Goal: Ask a question: Seek information or help from site administrators or community

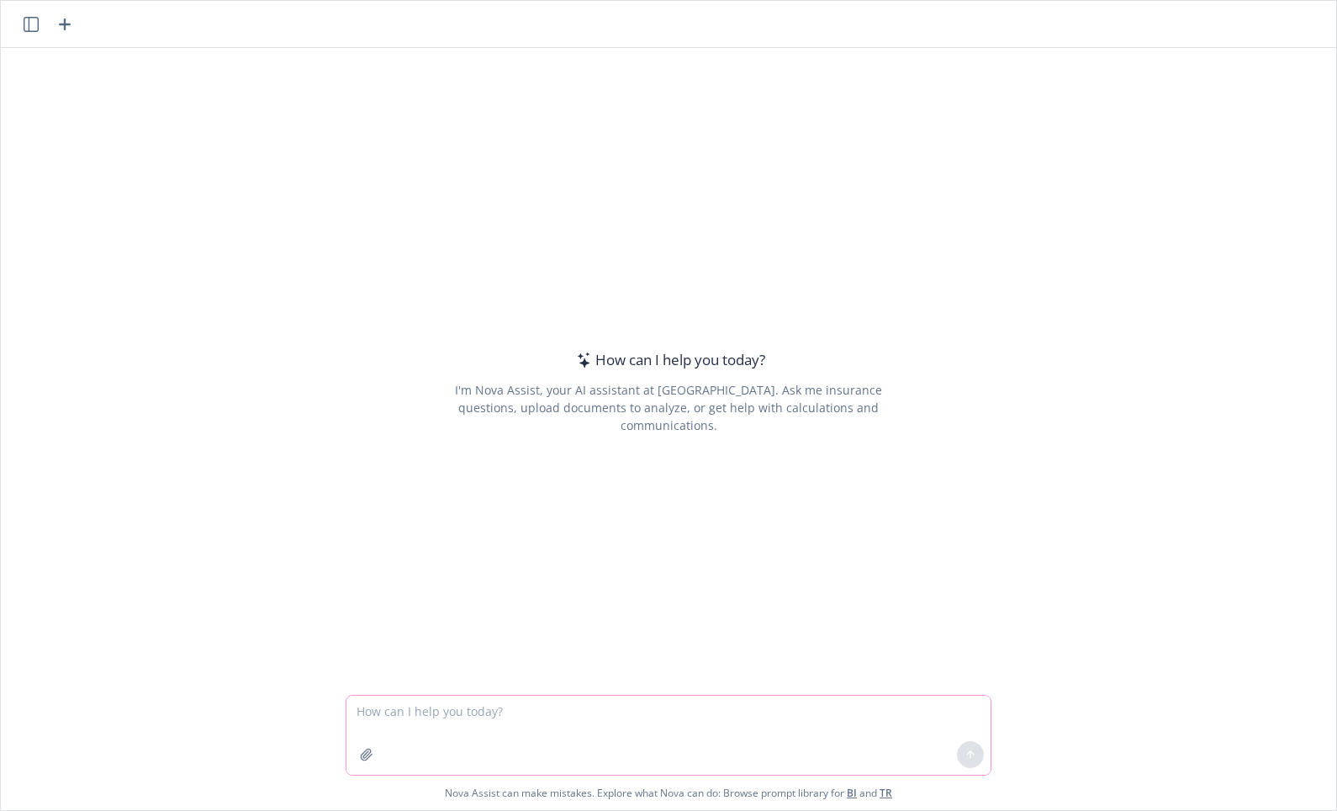
click at [361, 759] on icon "button" at bounding box center [366, 754] width 13 height 13
click at [152, 108] on div "How can I help you [DATE]? I'm Nova Assist, your AI assistant at Newfront. Ask …" at bounding box center [668, 371] width 1335 height 647
click at [360, 760] on icon "button" at bounding box center [366, 754] width 13 height 13
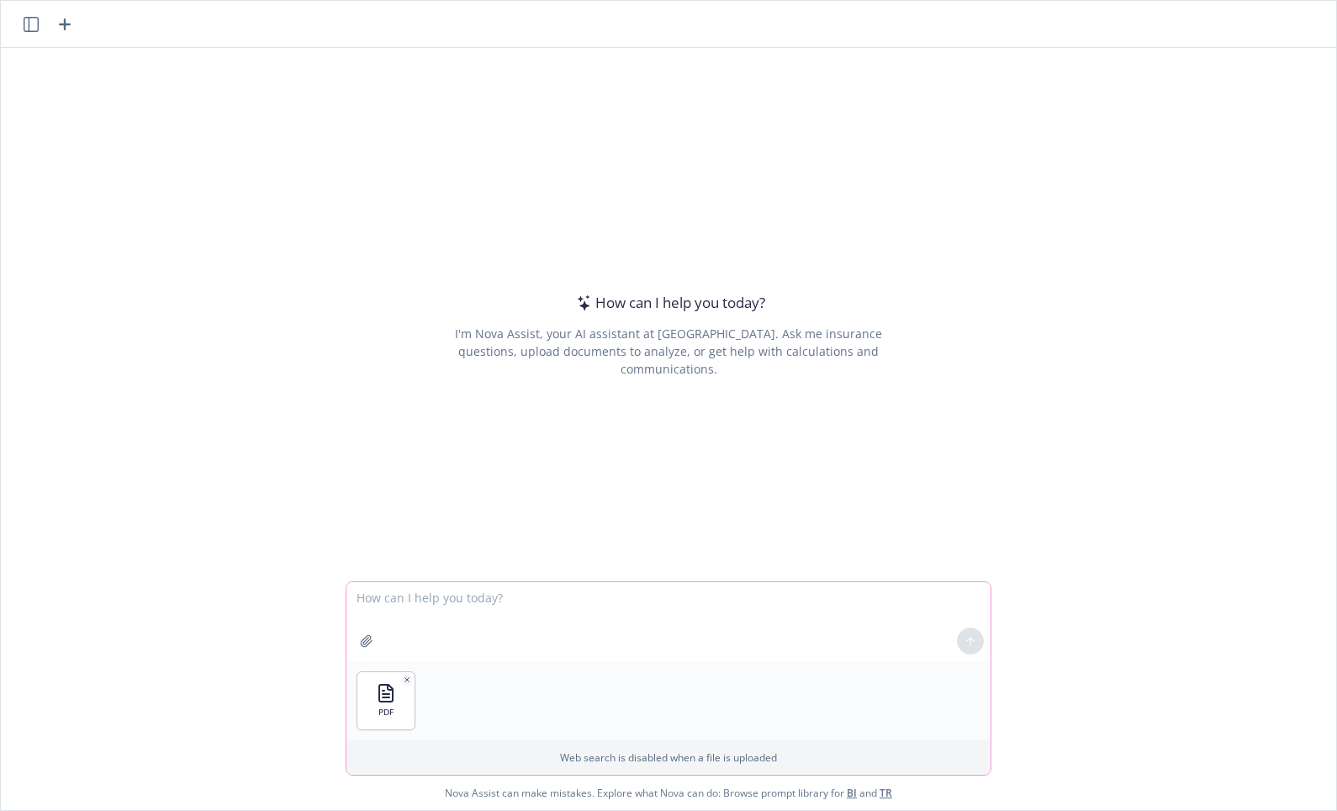
click at [406, 640] on textarea at bounding box center [668, 621] width 644 height 79
type textarea "Compare endorsement no 9 and no 16 and tell me the differences"
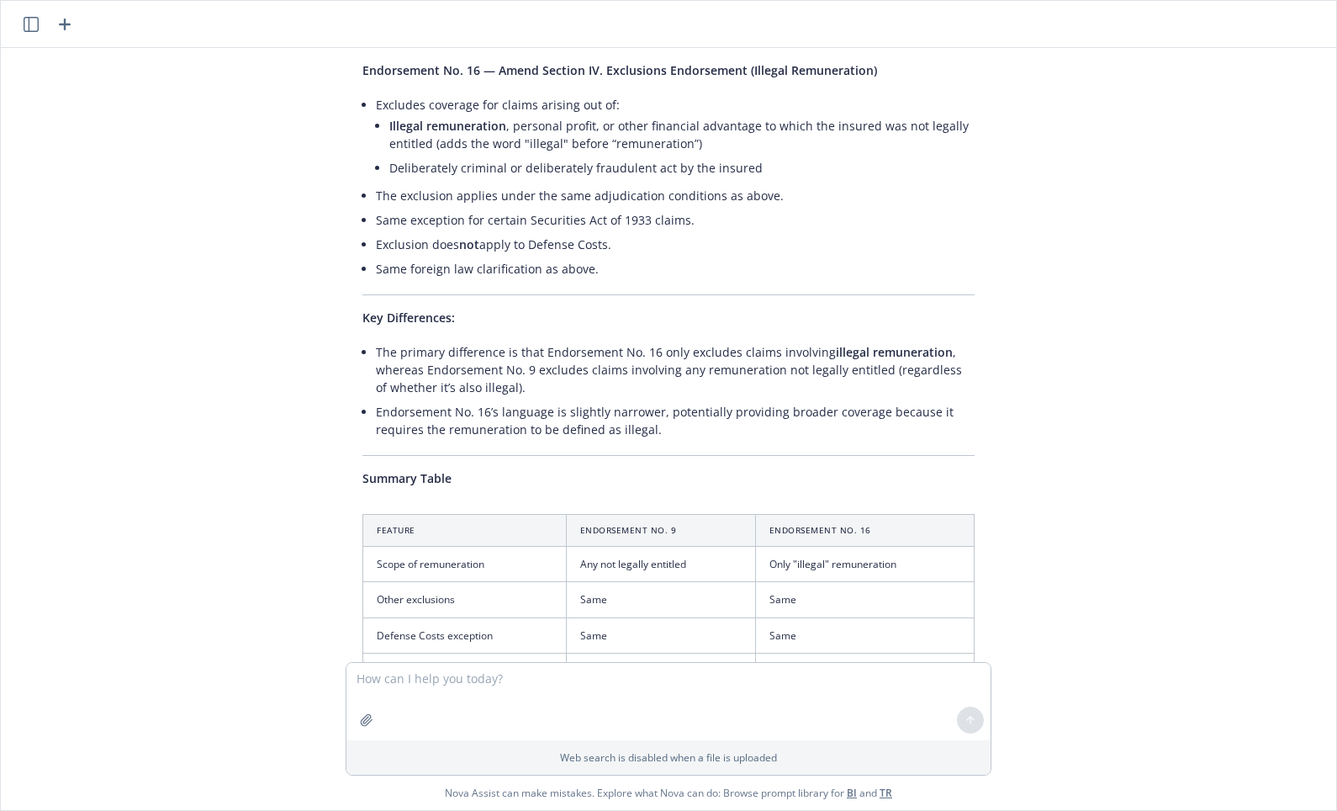
scroll to position [610, 0]
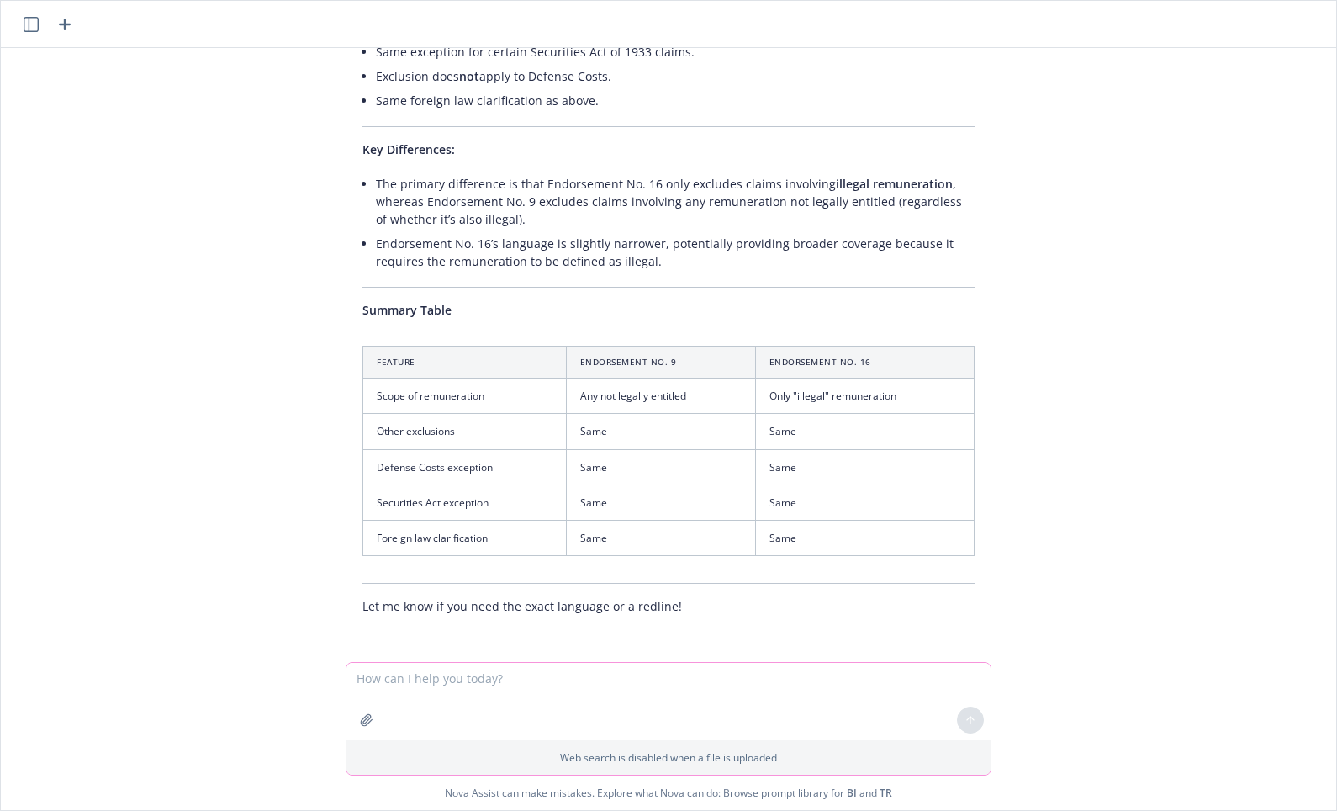
click at [513, 677] on textarea at bounding box center [668, 701] width 644 height 77
type textarea "tell me the difference between the conduct exclusion base policy language compa…"
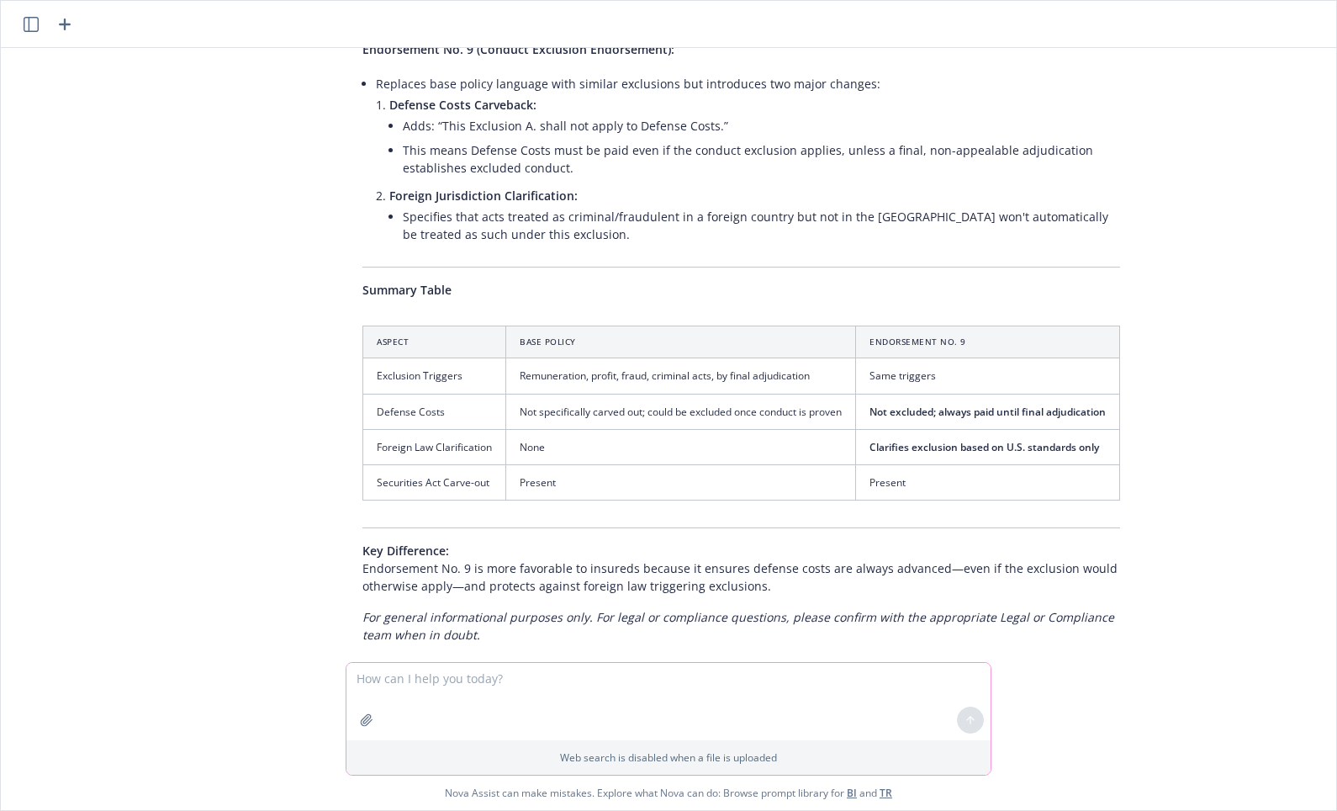
scroll to position [1559, 0]
